Goal: Transaction & Acquisition: Purchase product/service

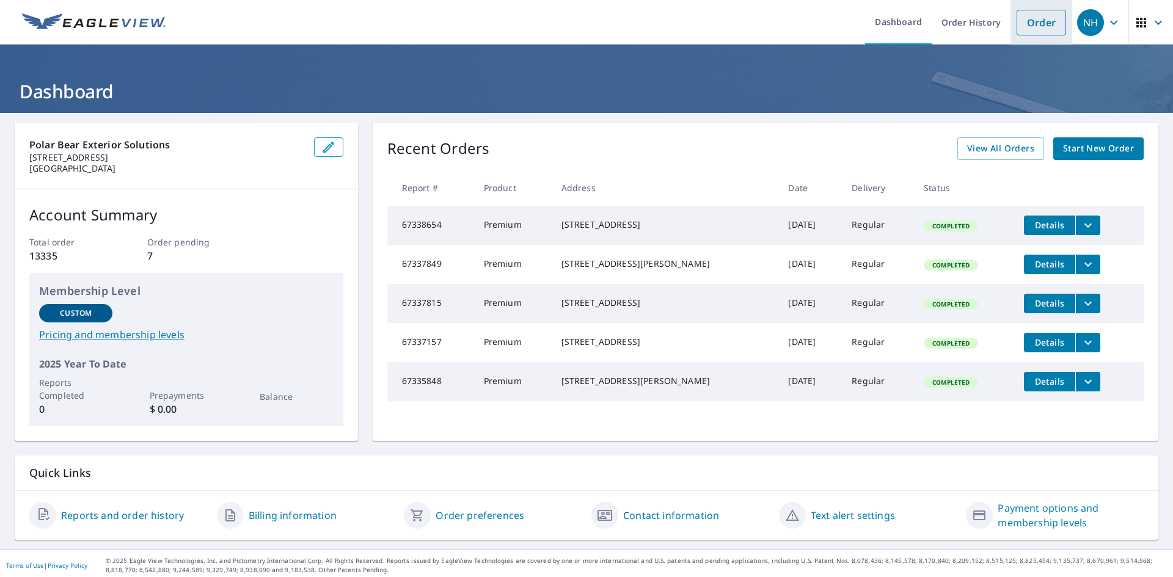
click at [1029, 29] on link "Order" at bounding box center [1041, 23] width 49 height 26
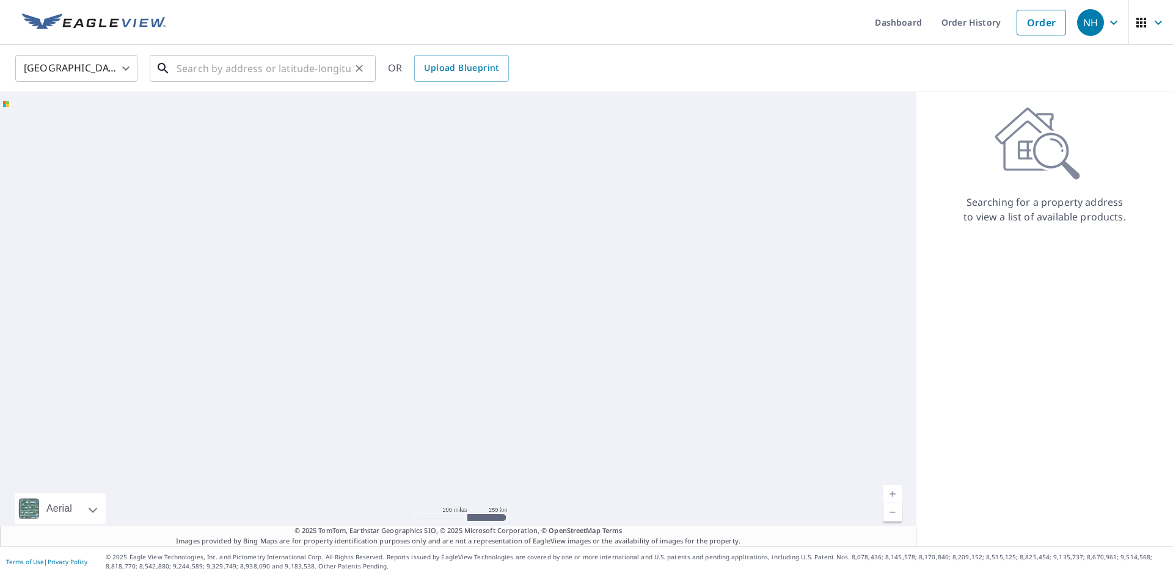
click at [251, 56] on input "text" at bounding box center [264, 68] width 174 height 34
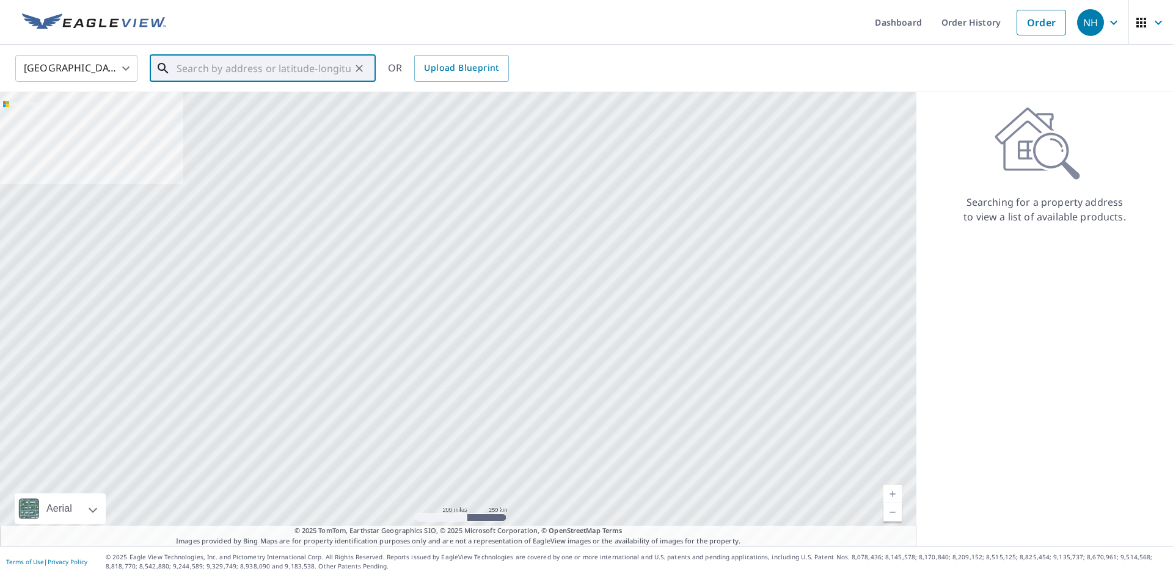
paste input "[STREET_ADDRESS]"
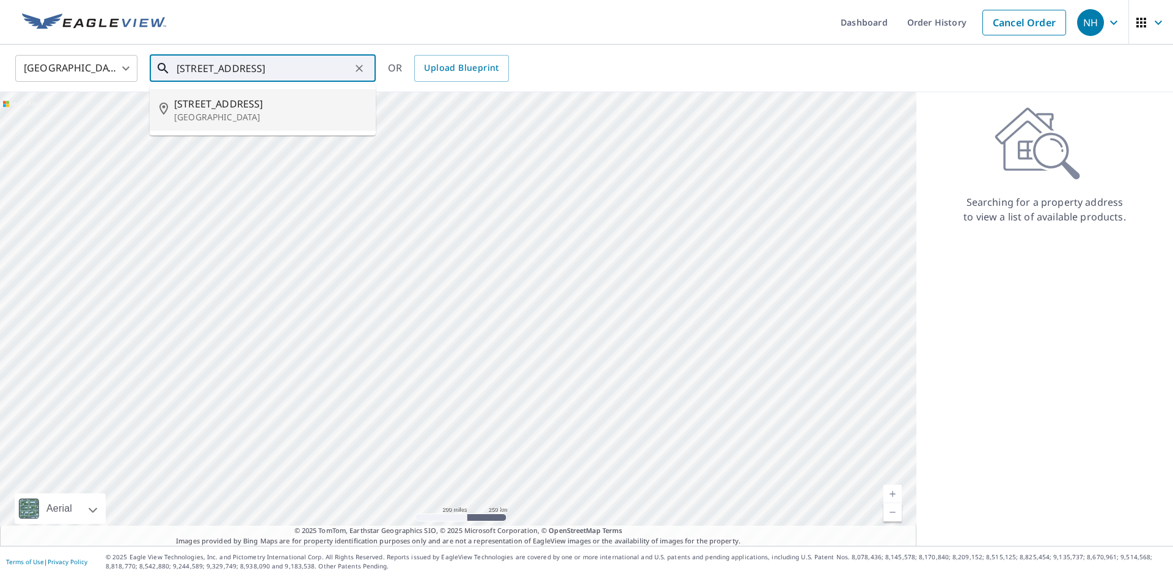
click at [244, 108] on span "[STREET_ADDRESS]" at bounding box center [270, 104] width 192 height 15
type input "[STREET_ADDRESS]"
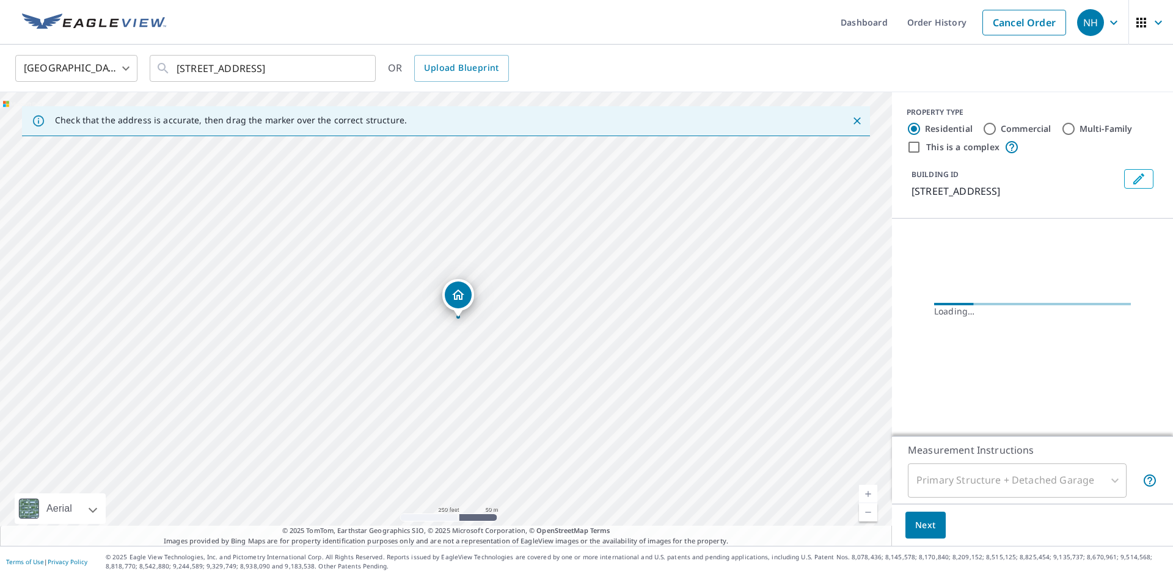
scroll to position [0, 0]
click at [923, 520] on span "Next" at bounding box center [925, 525] width 21 height 15
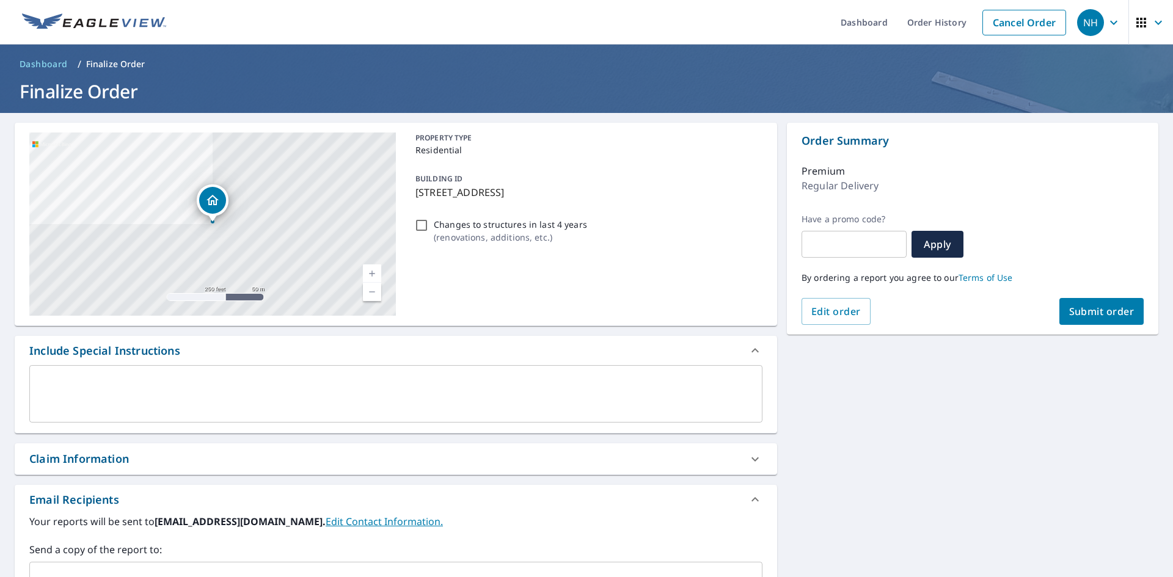
click at [1078, 310] on span "Submit order" at bounding box center [1101, 311] width 65 height 13
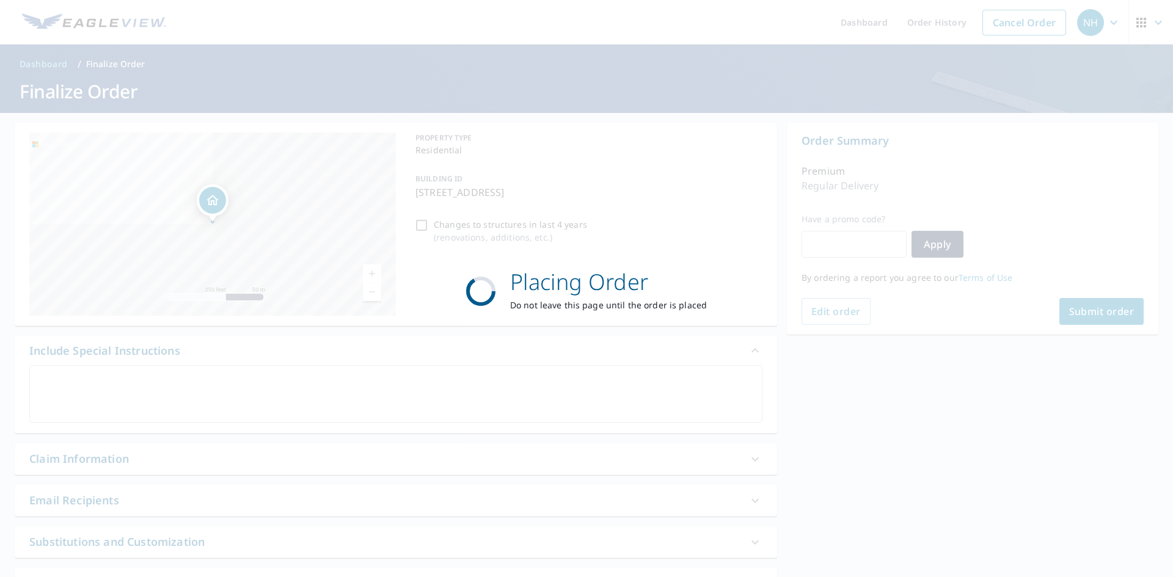
checkbox input "true"
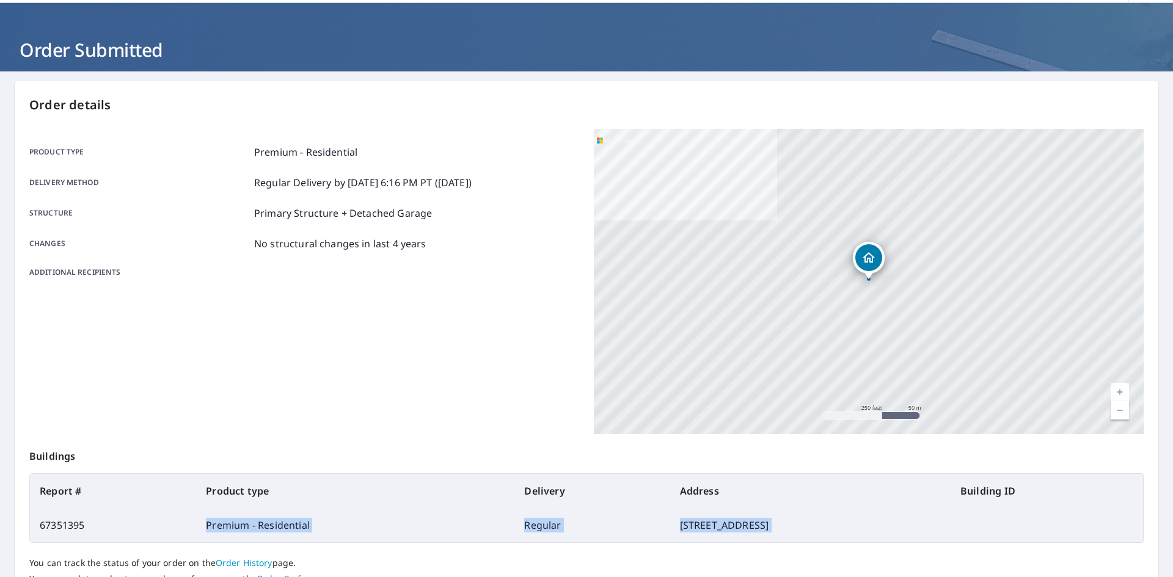
scroll to position [54, 0]
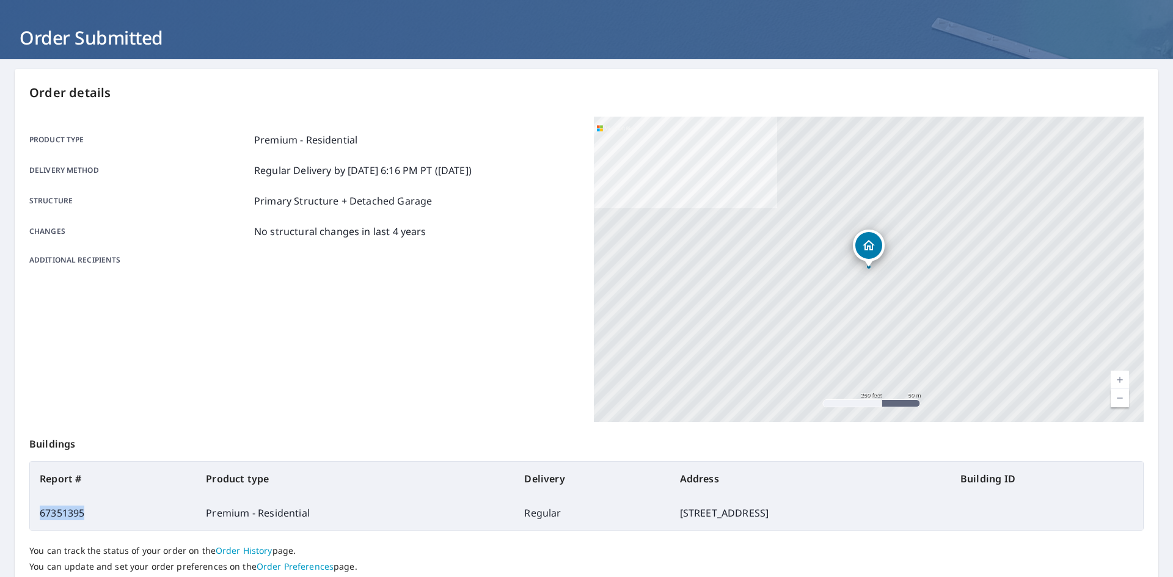
drag, startPoint x: 88, startPoint y: 568, endPoint x: 34, endPoint y: 514, distance: 76.5
click at [34, 514] on td "67351395" at bounding box center [113, 513] width 166 height 34
copy td "67351395"
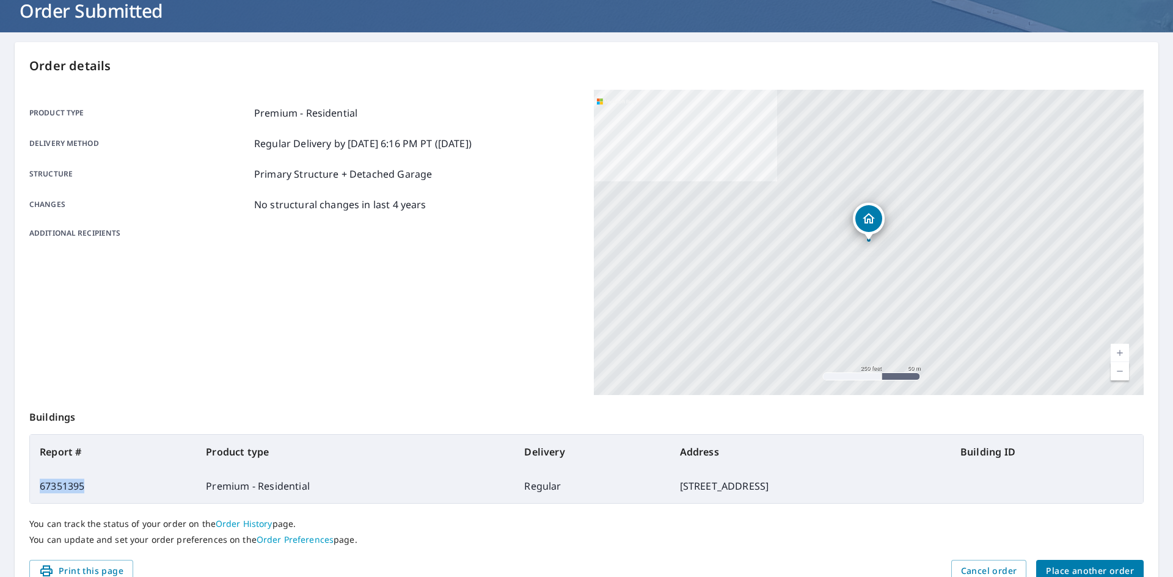
scroll to position [0, 0]
